Goal: Task Accomplishment & Management: Use online tool/utility

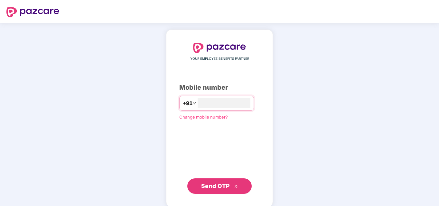
type input "**********"
click at [218, 185] on span "Send OTP" at bounding box center [215, 185] width 29 height 7
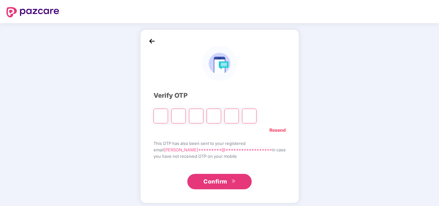
type input "*"
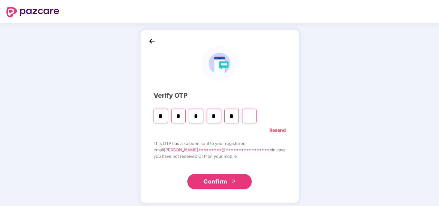
type input "*"
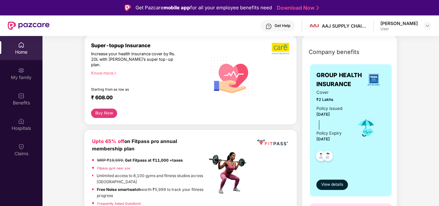
scroll to position [97, 0]
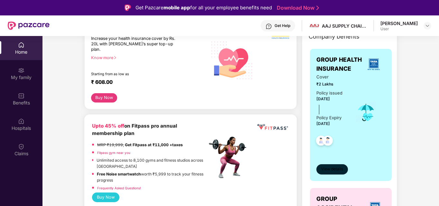
click at [332, 168] on span "View details" at bounding box center [332, 169] width 22 height 6
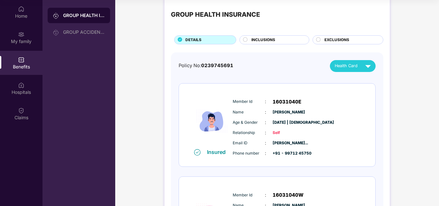
scroll to position [0, 0]
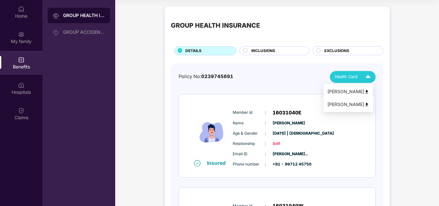
click at [369, 78] on img at bounding box center [367, 76] width 11 height 11
click at [369, 91] on img at bounding box center [366, 91] width 5 height 5
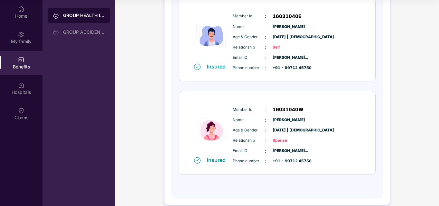
scroll to position [64, 0]
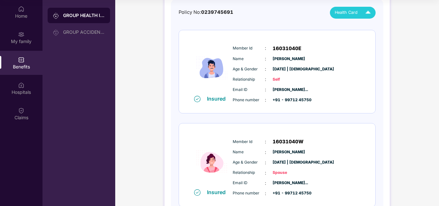
click at [368, 9] on img at bounding box center [367, 12] width 11 height 11
click at [369, 40] on img at bounding box center [366, 40] width 5 height 5
click at [23, 84] on img at bounding box center [21, 85] width 6 height 6
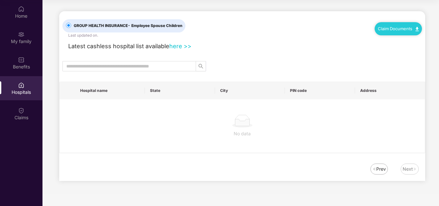
scroll to position [0, 0]
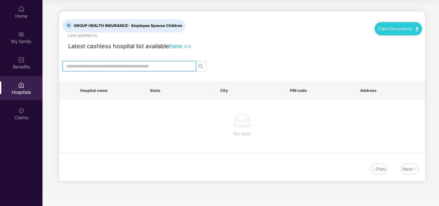
click at [134, 66] on input "text" at bounding box center [126, 66] width 121 height 7
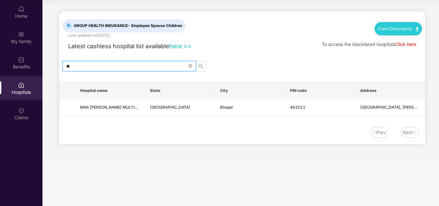
type input "*"
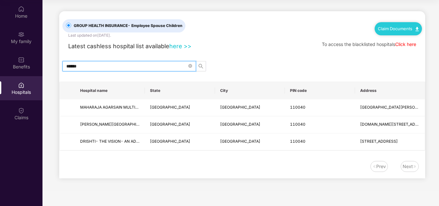
type input "******"
click at [411, 43] on link "Click here" at bounding box center [405, 44] width 21 height 5
